Goal: Task Accomplishment & Management: Manage account settings

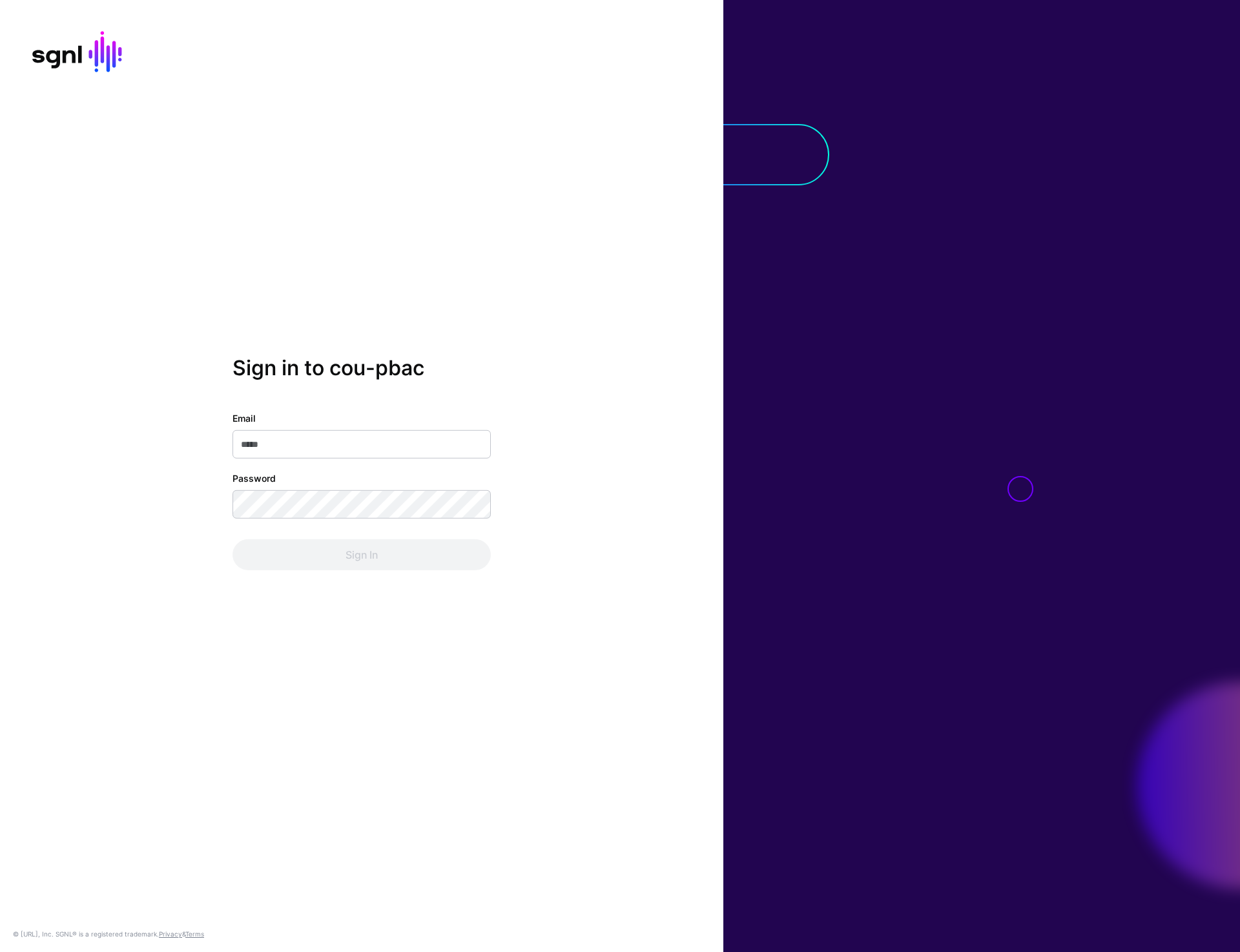
type input "**********"
click at [338, 538] on div "**********" at bounding box center [362, 491] width 258 height 159
click at [338, 547] on button "Sign In" at bounding box center [362, 555] width 258 height 31
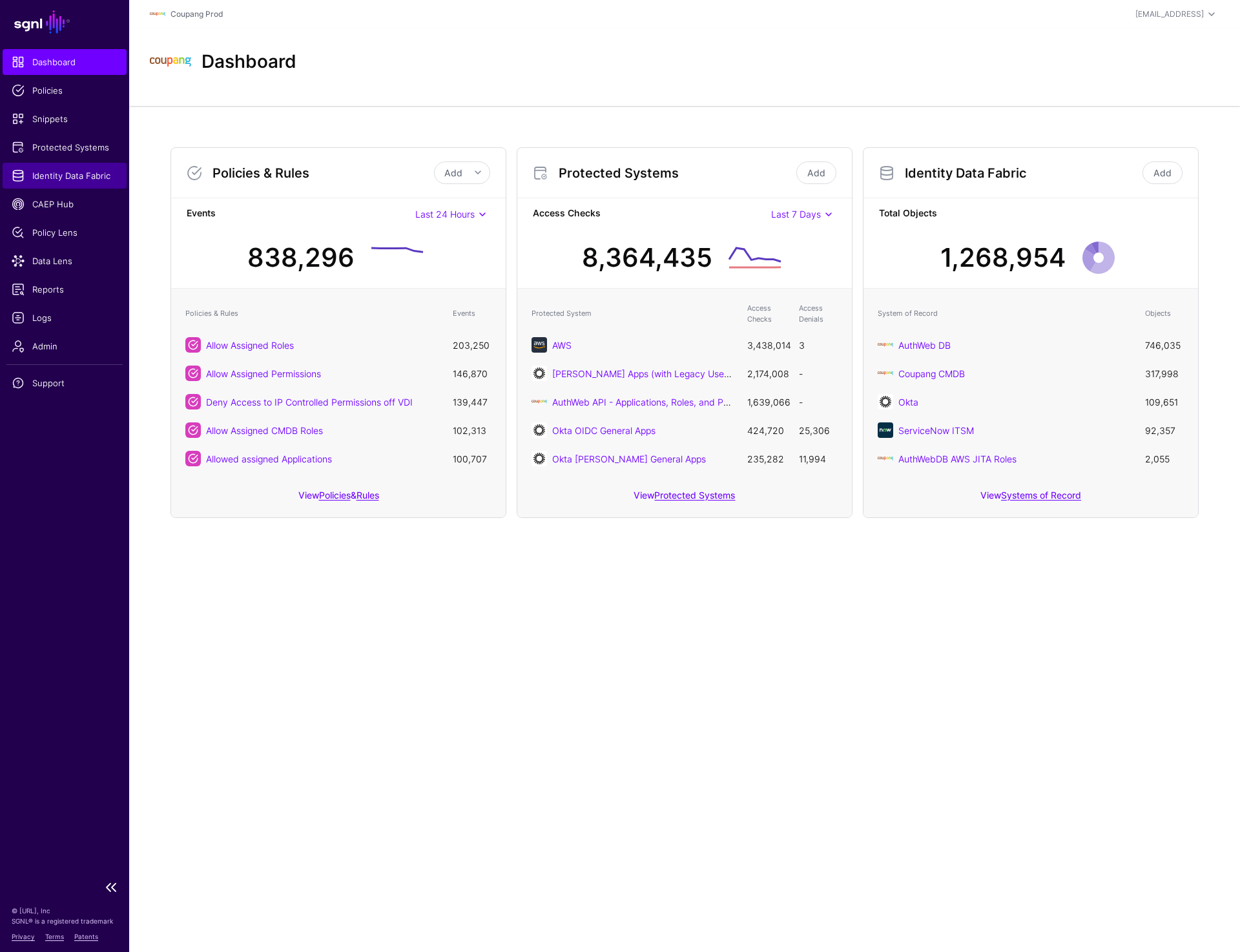
click at [73, 173] on span "Identity Data Fabric" at bounding box center [65, 175] width 106 height 13
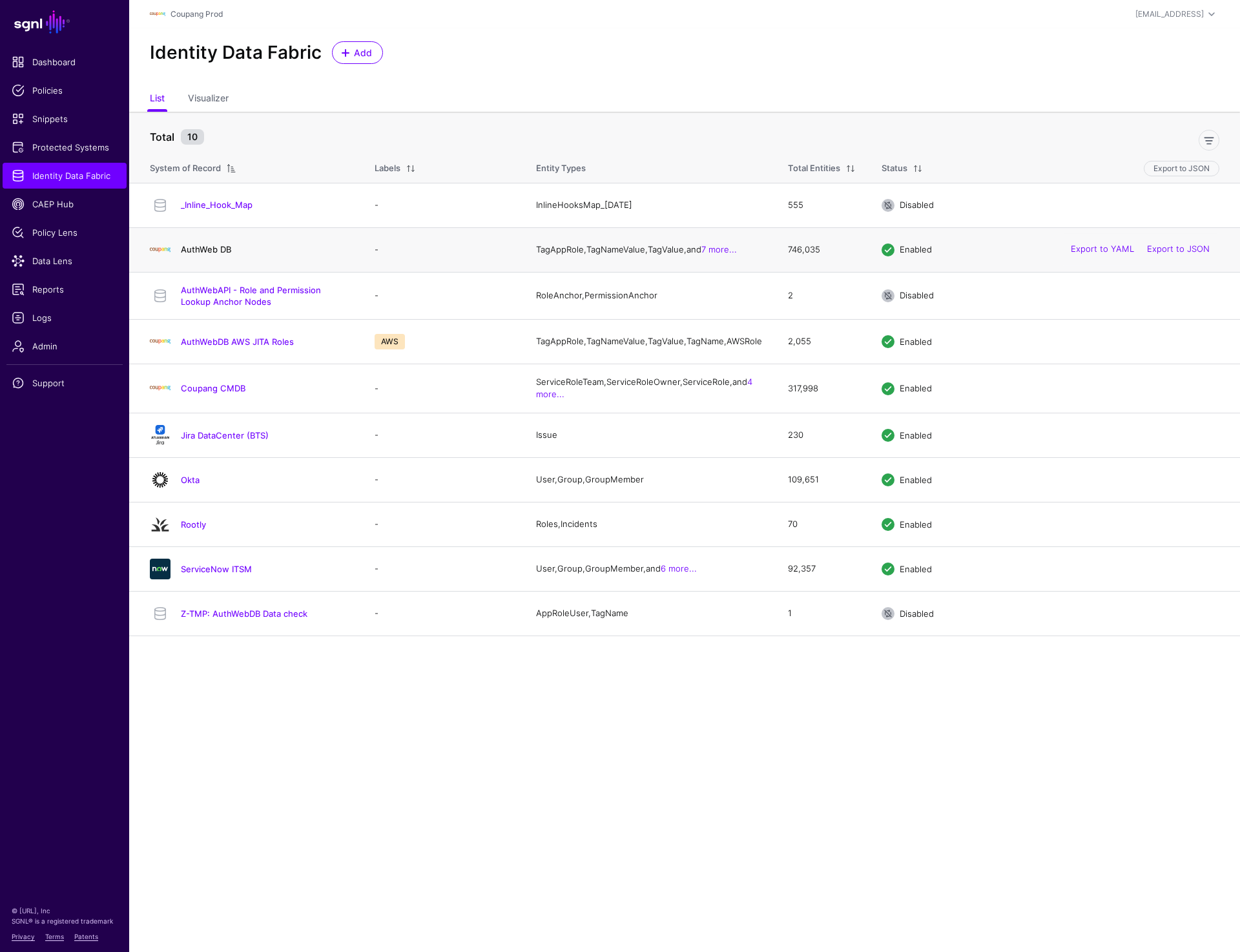
click at [214, 255] on link "AuthWeb DB" at bounding box center [206, 249] width 51 height 10
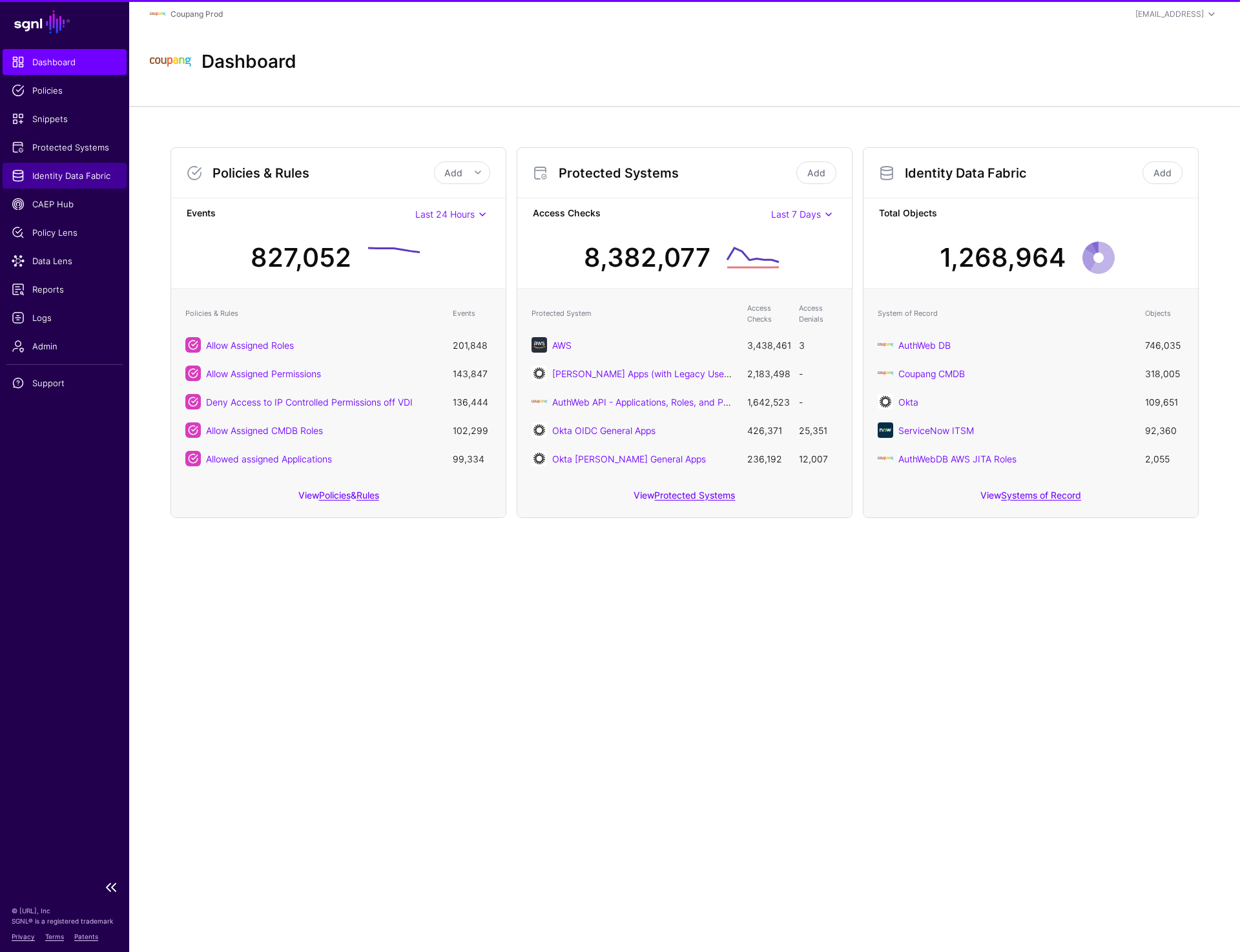
click at [90, 173] on span "Identity Data Fabric" at bounding box center [65, 175] width 106 height 13
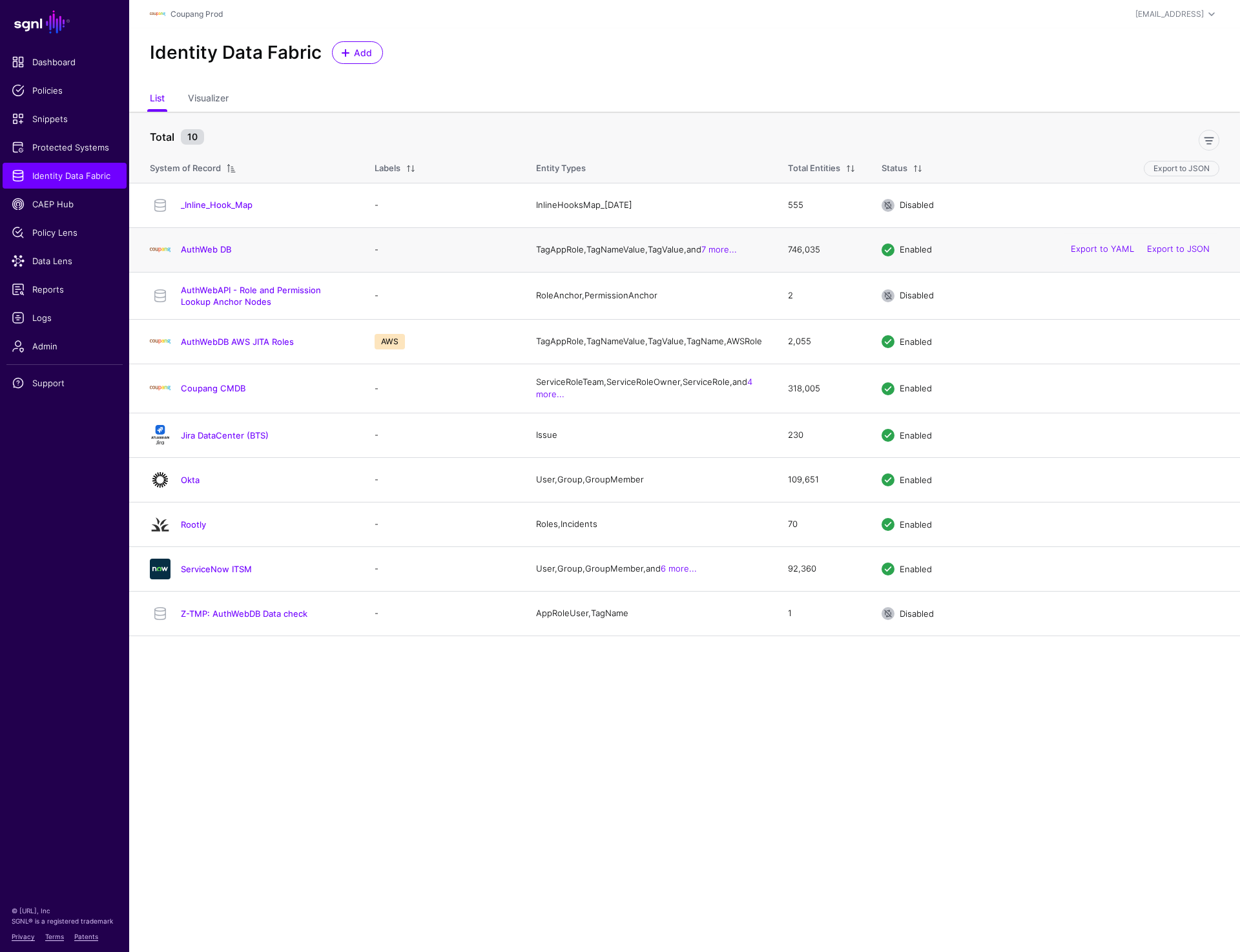
click at [227, 245] on div "AuthWeb DB" at bounding box center [249, 250] width 209 height 21
click at [222, 248] on link "AuthWeb DB" at bounding box center [206, 249] width 51 height 10
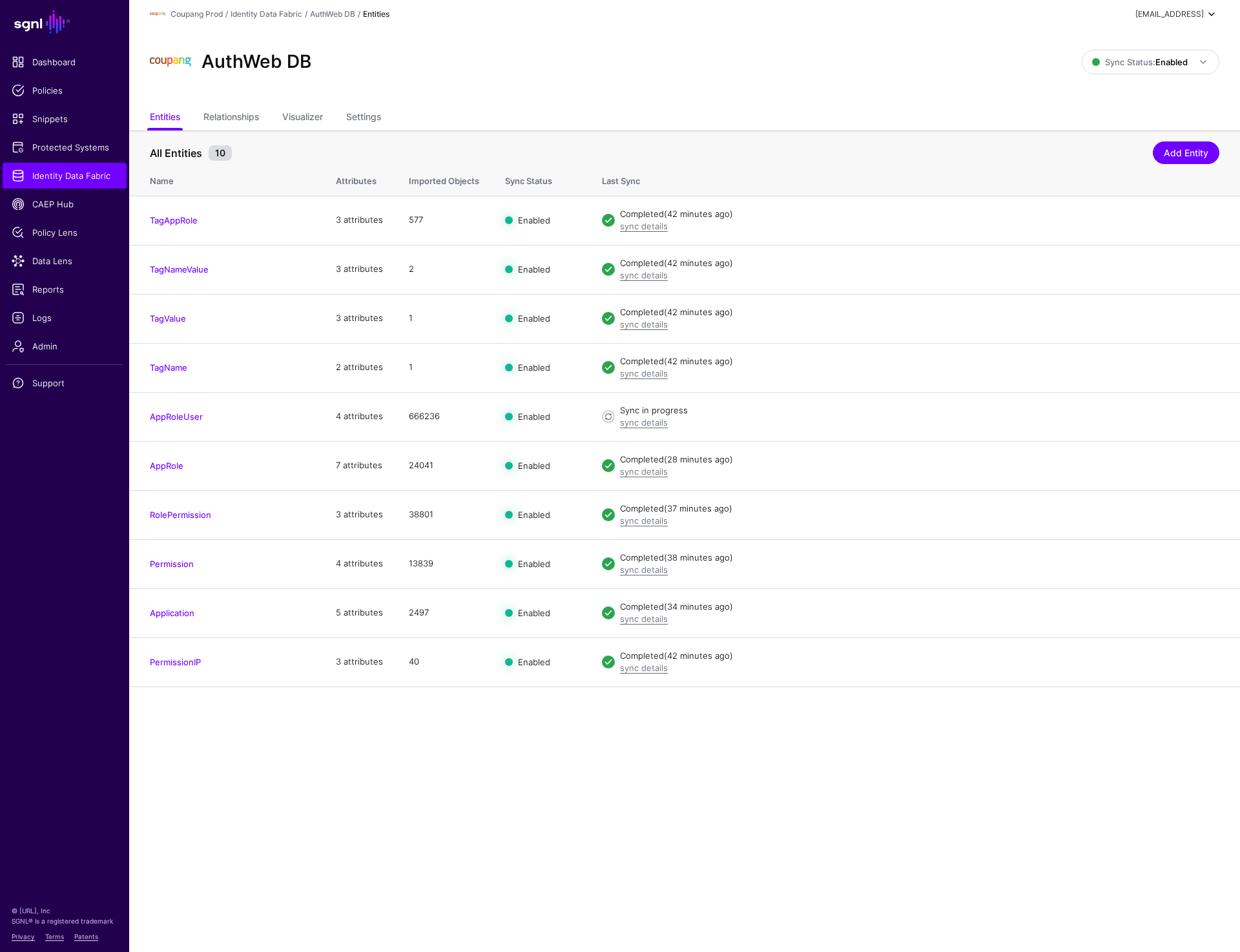
click at [1184, 12] on div "[EMAIL_ADDRESS]" at bounding box center [1169, 14] width 69 height 12
click at [1118, 110] on div "Log out" at bounding box center [1116, 113] width 32 height 12
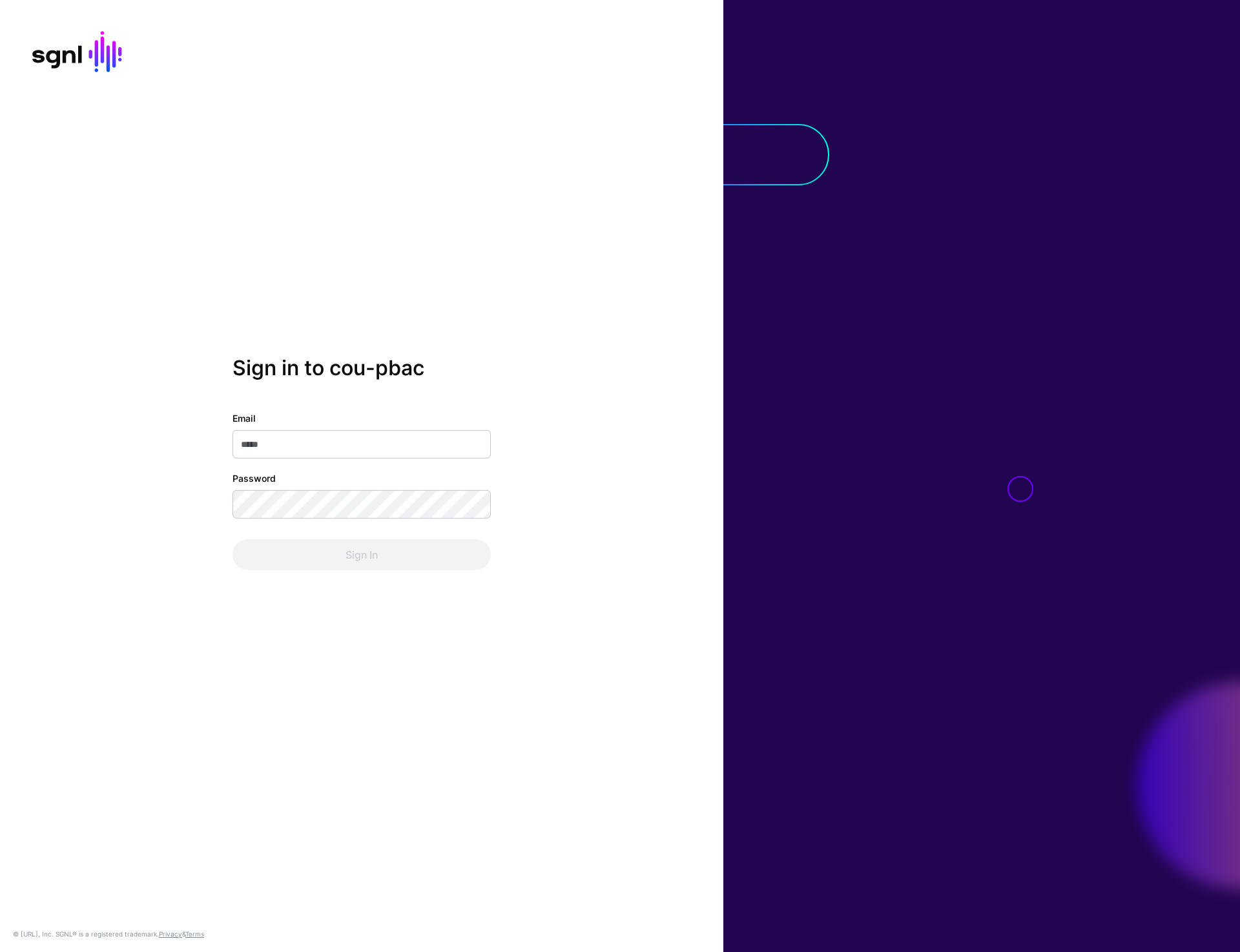
click at [308, 444] on input "Email" at bounding box center [362, 444] width 258 height 29
type input "**********"
click at [333, 554] on button "Sign In" at bounding box center [362, 555] width 258 height 31
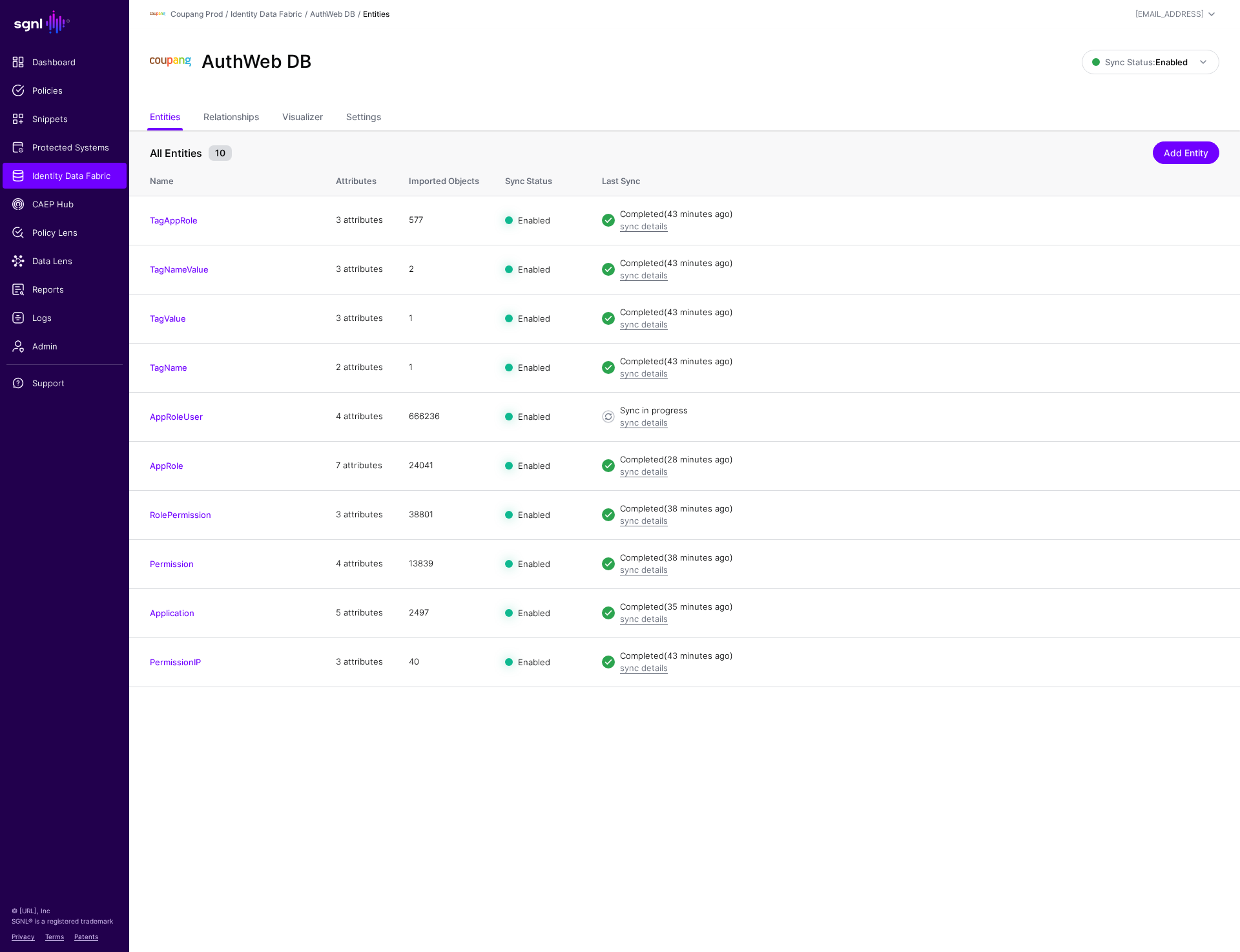
click at [1001, 815] on main "SGNL Dashboard Policies Snippets Protected Systems Identity Data Fabric CAEP Hu…" at bounding box center [620, 476] width 1240 height 952
click at [915, 876] on main "SGNL Dashboard Policies Snippets Protected Systems Identity Data Fabric CAEP Hu…" at bounding box center [620, 476] width 1240 height 952
click at [727, 903] on main "SGNL Dashboard Policies Snippets Protected Systems Identity Data Fabric CAEP Hu…" at bounding box center [620, 476] width 1240 height 952
click at [1067, 613] on link "Disable Sync" at bounding box center [1078, 612] width 51 height 10
click at [749, 781] on main "SGNL Dashboard Policies Snippets Protected Systems Identity Data Fabric CAEP Hu…" at bounding box center [620, 476] width 1240 height 952
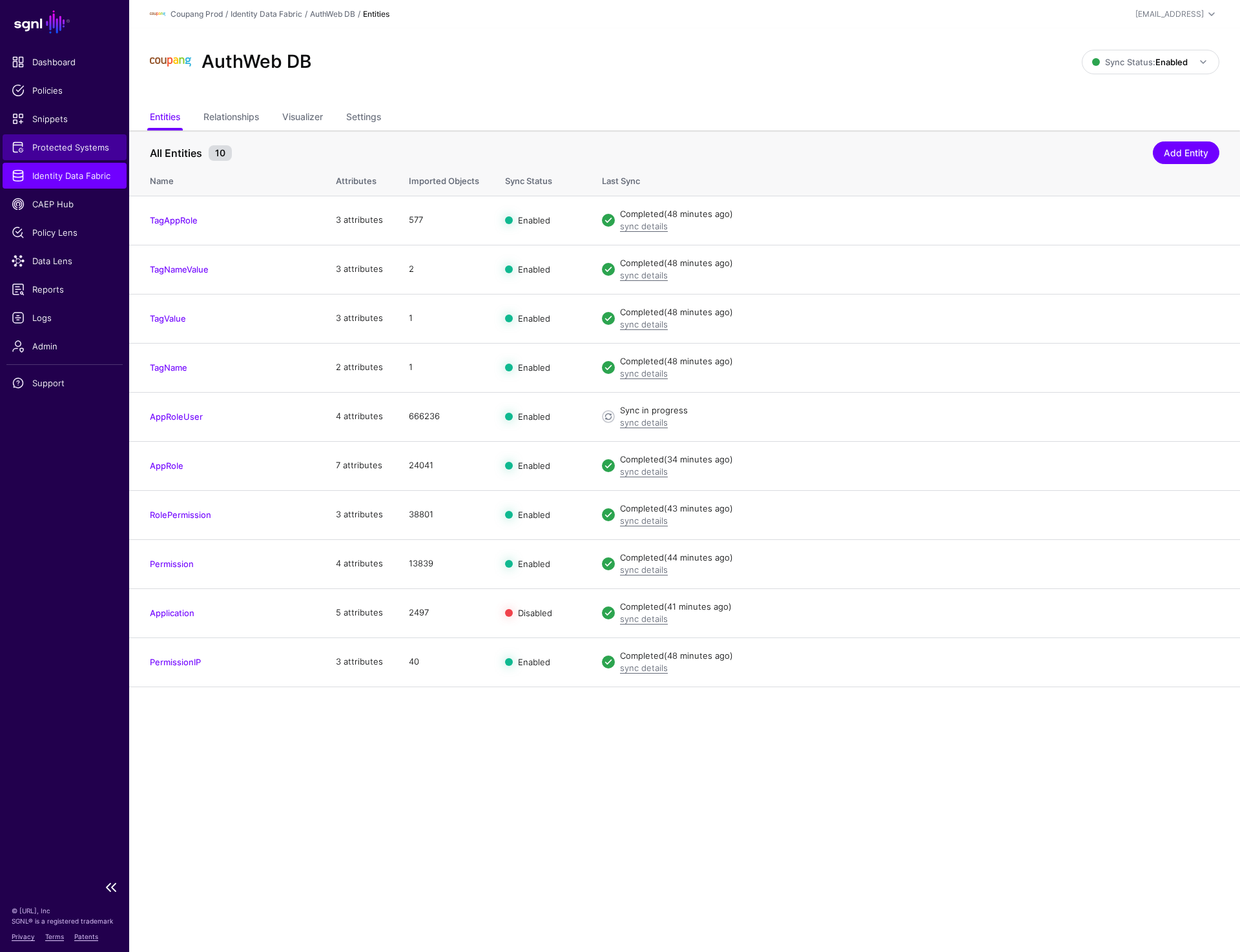
click at [91, 147] on span "Protected Systems" at bounding box center [65, 146] width 106 height 13
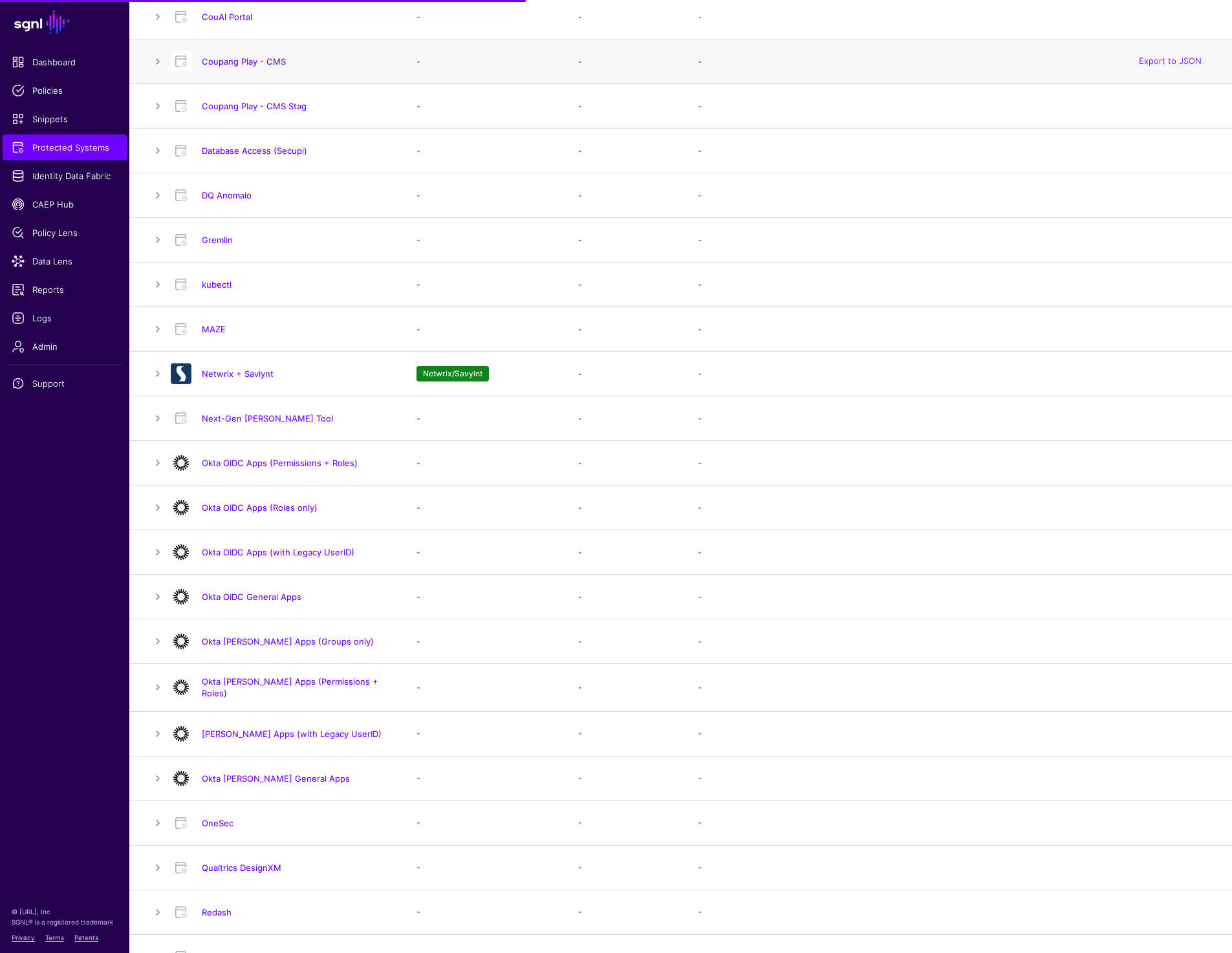
scroll to position [637, 0]
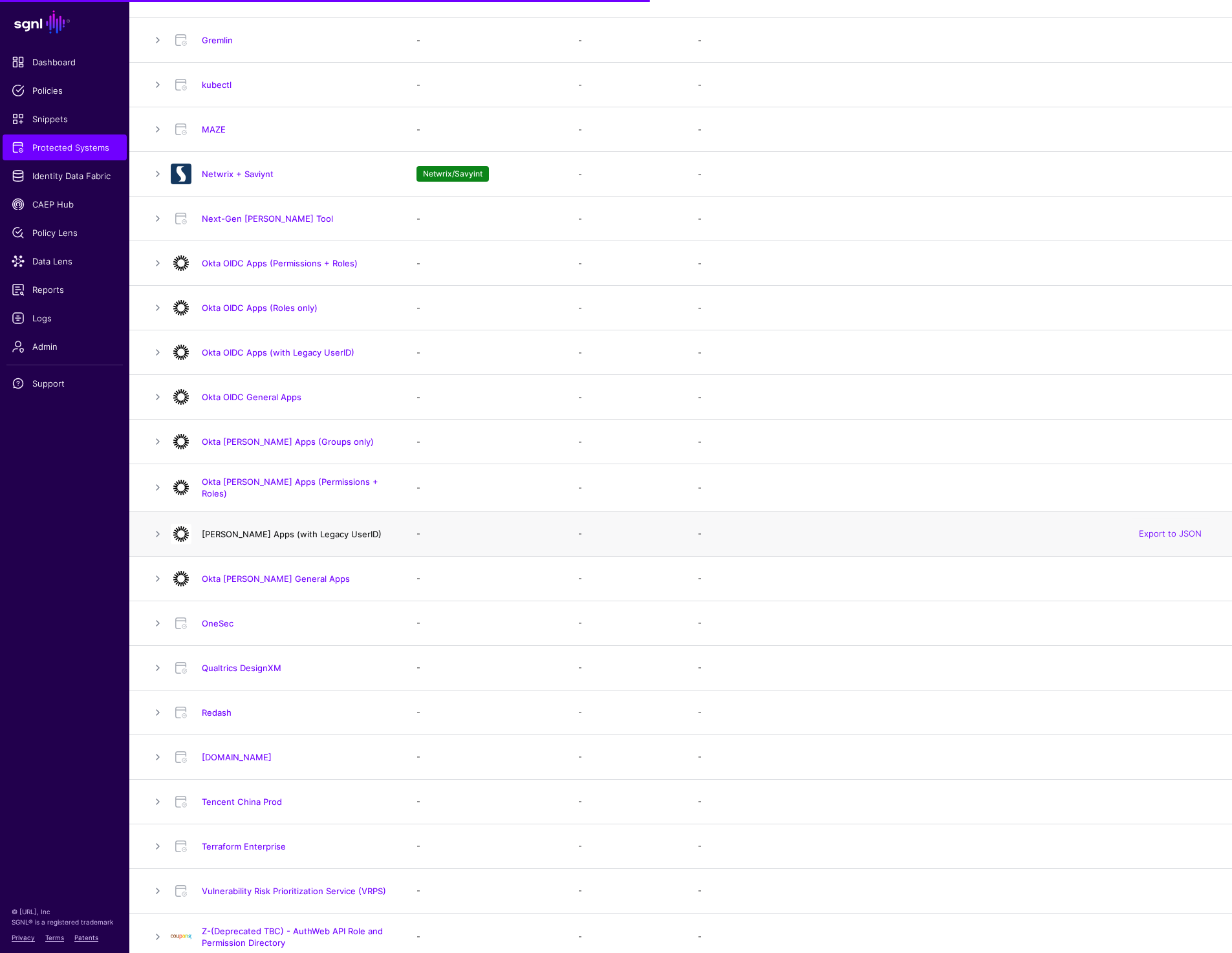
click at [251, 529] on link "[PERSON_NAME] Apps (with Legacy UserID)" at bounding box center [291, 534] width 179 height 10
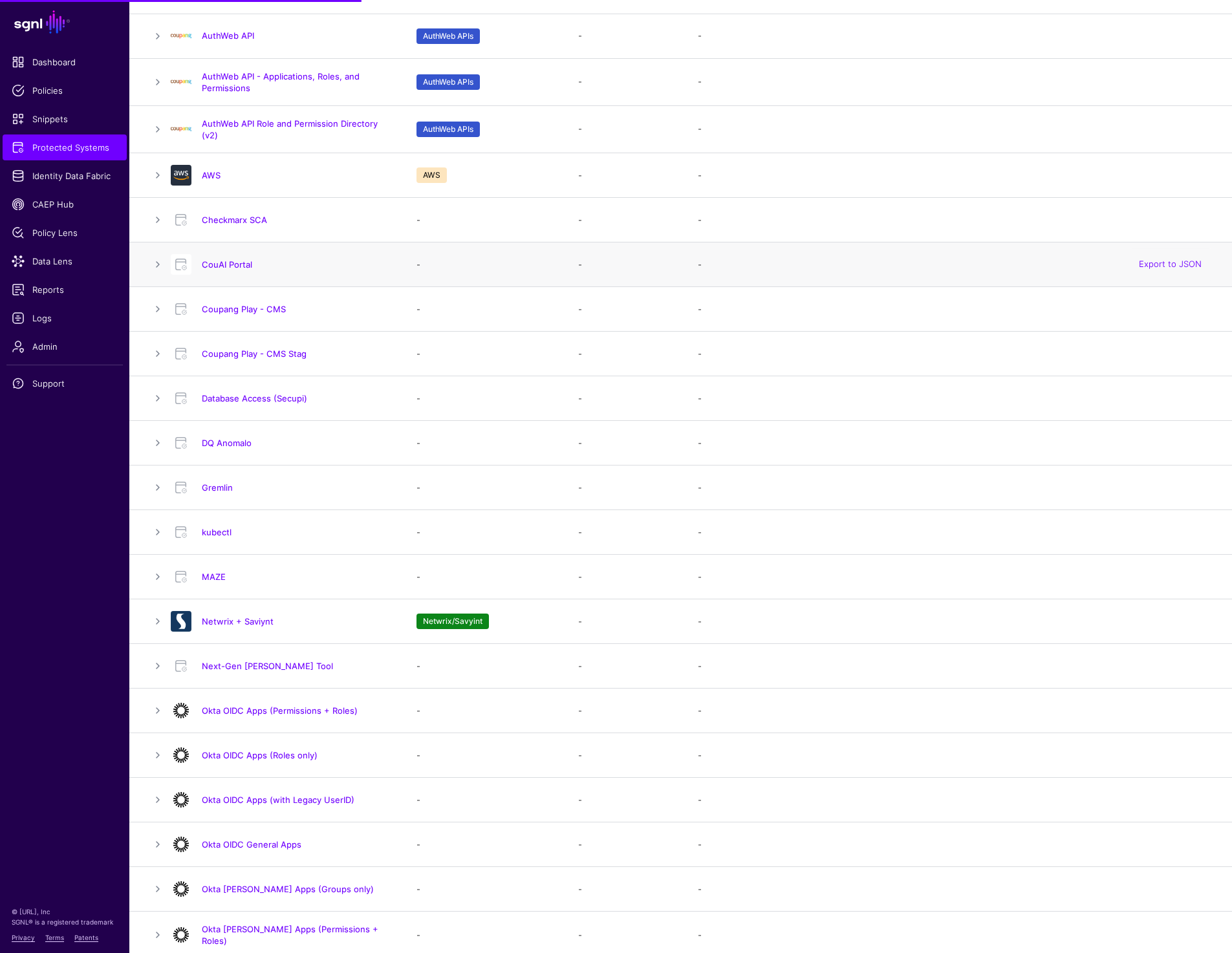
scroll to position [386, 0]
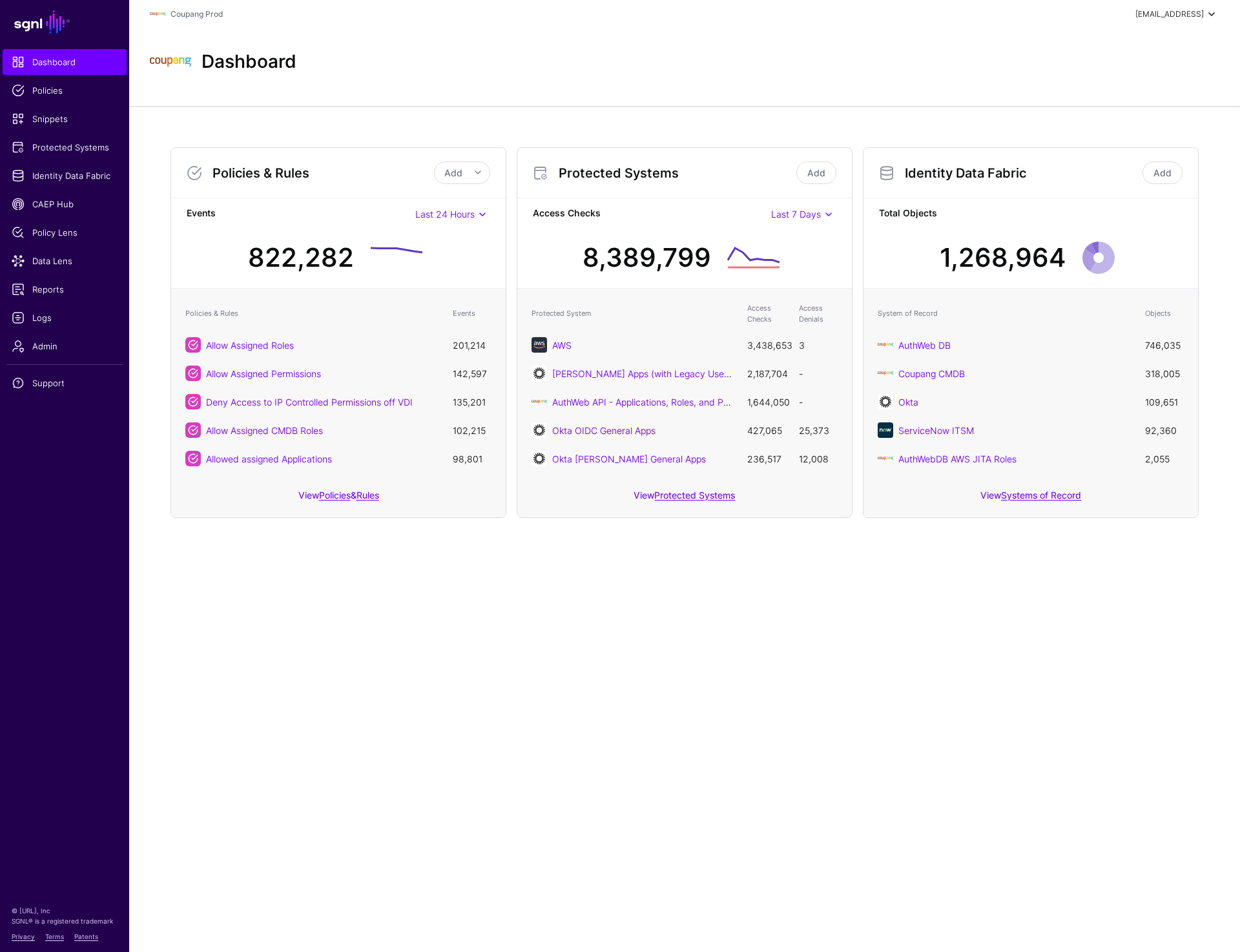
click at [1178, 16] on div "[EMAIL_ADDRESS]" at bounding box center [1169, 14] width 69 height 12
click at [1114, 115] on div "Log out" at bounding box center [1116, 113] width 32 height 12
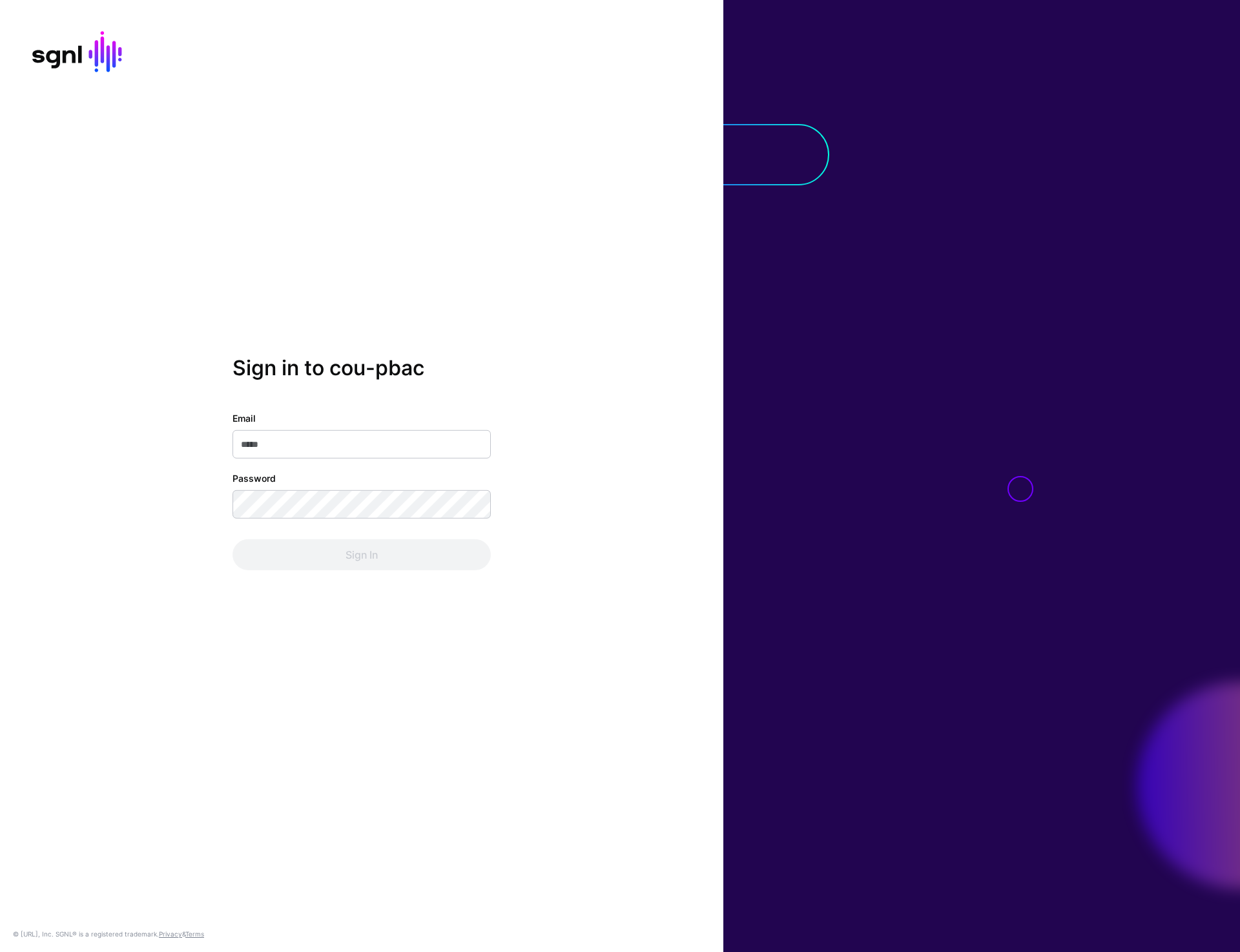
click at [317, 445] on input "Email" at bounding box center [362, 444] width 258 height 29
type input "**********"
click at [349, 562] on button "Sign In" at bounding box center [362, 555] width 258 height 31
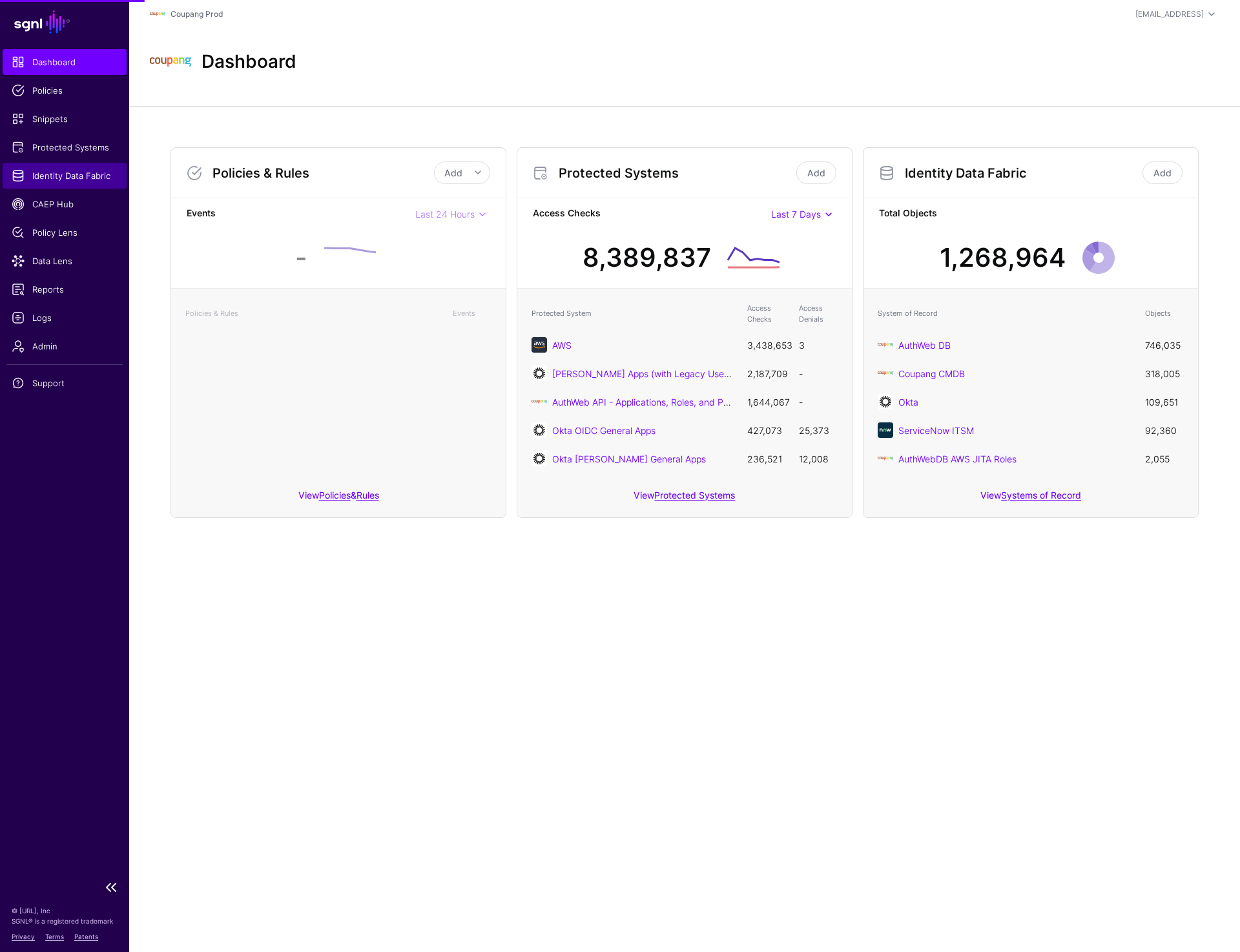
click at [59, 179] on span "Identity Data Fabric" at bounding box center [65, 175] width 106 height 13
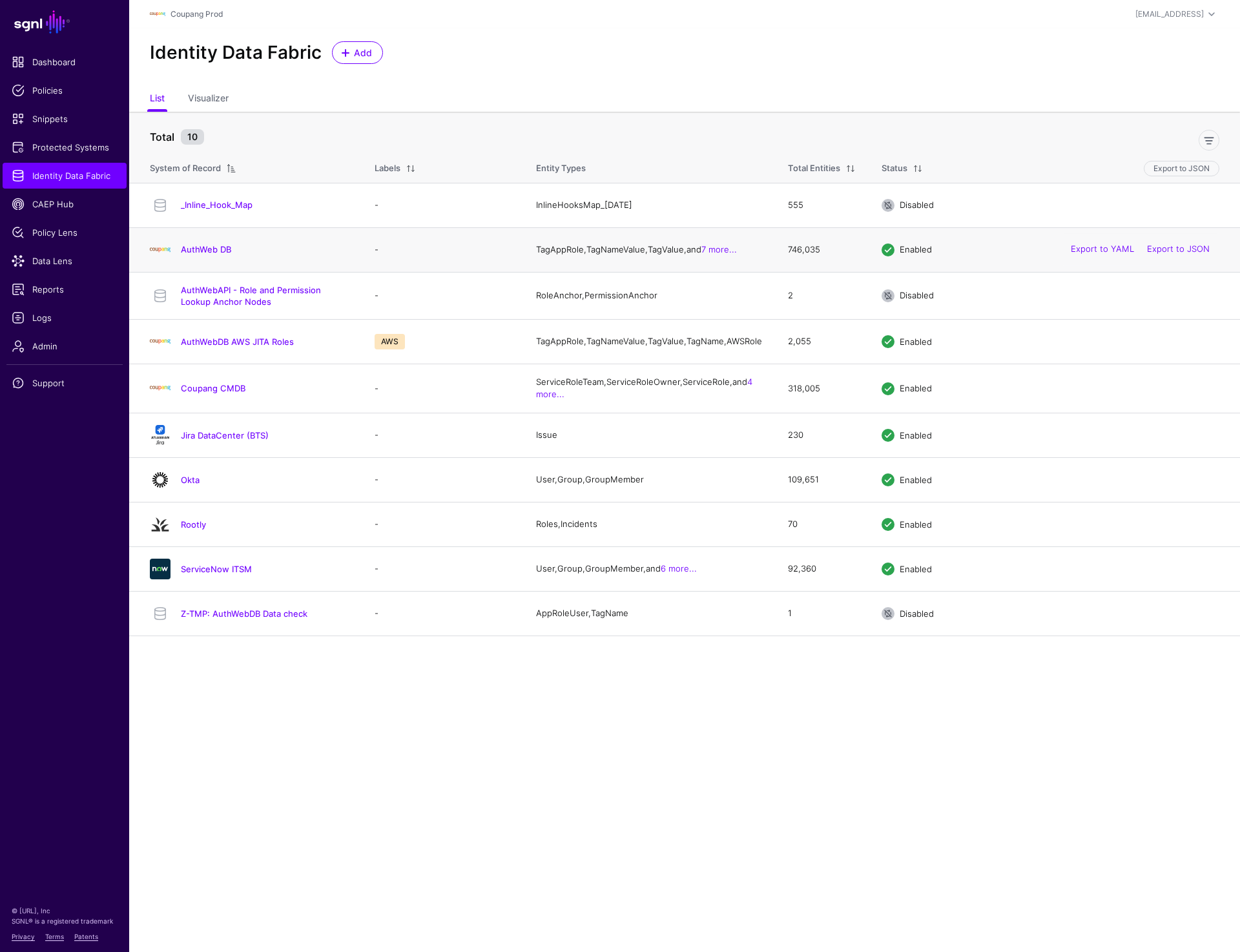
click at [201, 245] on div "AuthWeb DB" at bounding box center [249, 250] width 209 height 21
click at [201, 248] on link "AuthWeb DB" at bounding box center [206, 249] width 51 height 10
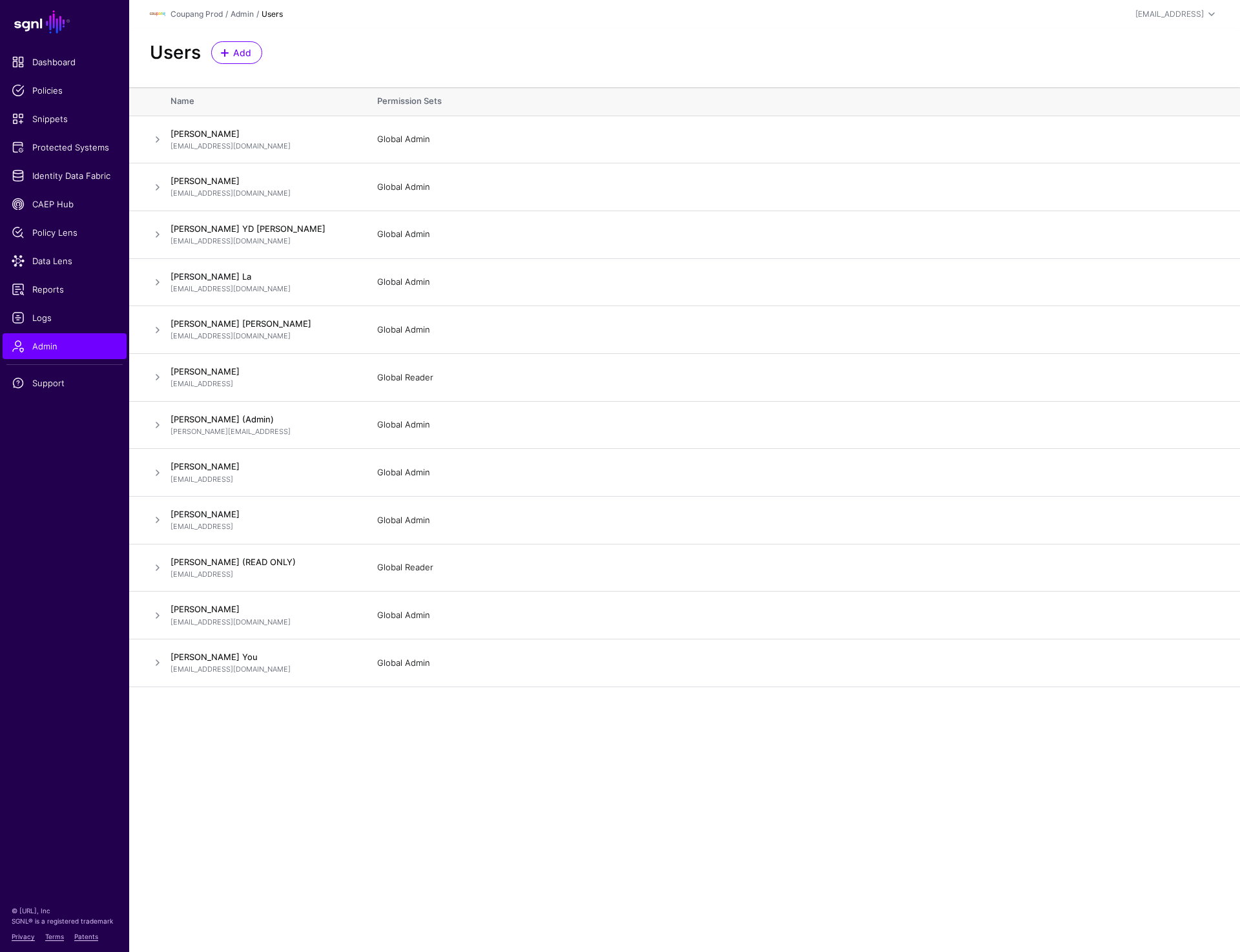
click at [982, 51] on div "Users Add" at bounding box center [684, 53] width 1081 height 23
